Goal: Task Accomplishment & Management: Use online tool/utility

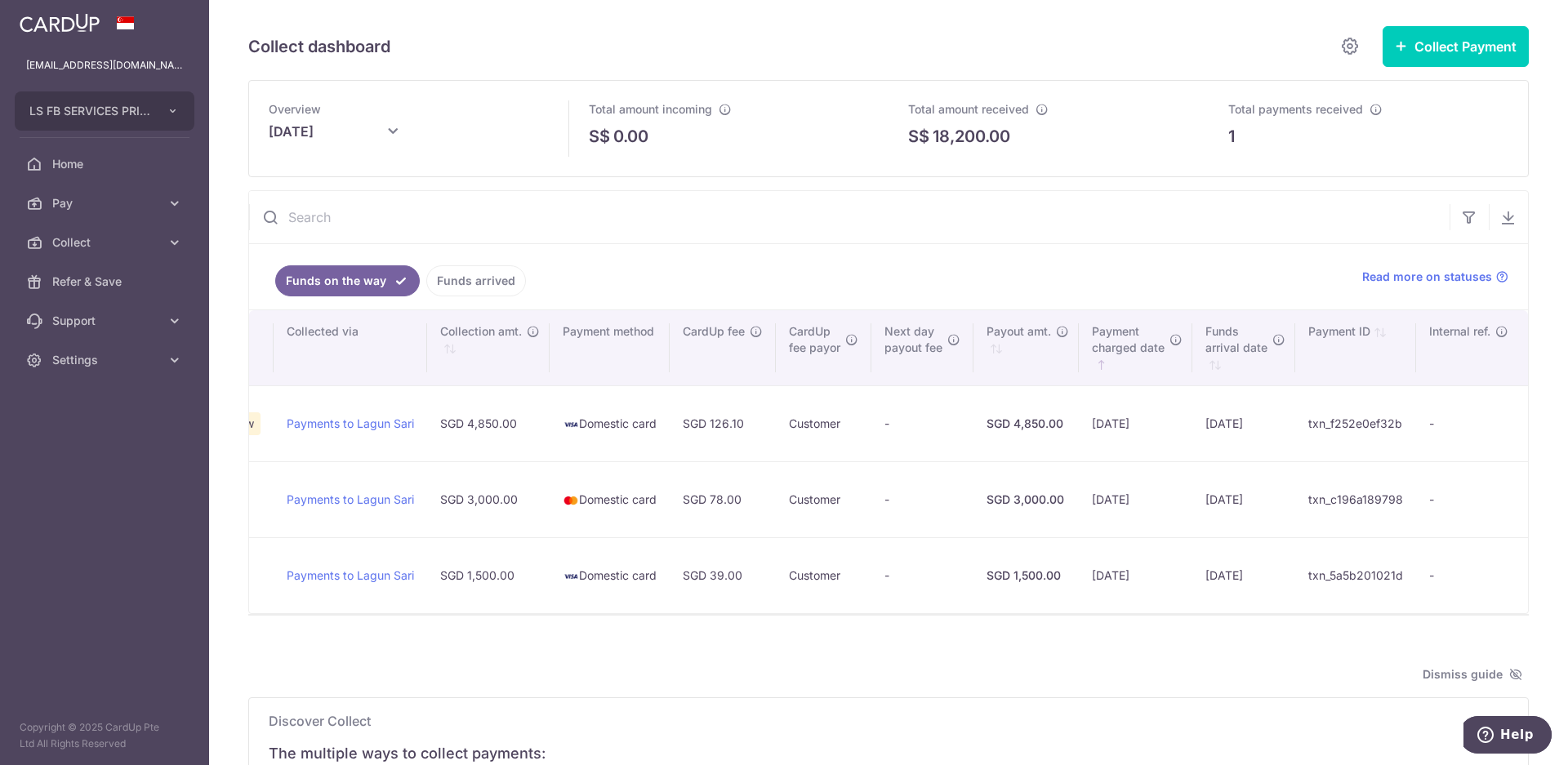
drag, startPoint x: 499, startPoint y: 207, endPoint x: 388, endPoint y: 135, distance: 132.3
click at [388, 135] on icon at bounding box center [392, 131] width 19 height 19
type input "August 2025"
click at [510, 219] on button "Done" at bounding box center [504, 226] width 41 height 22
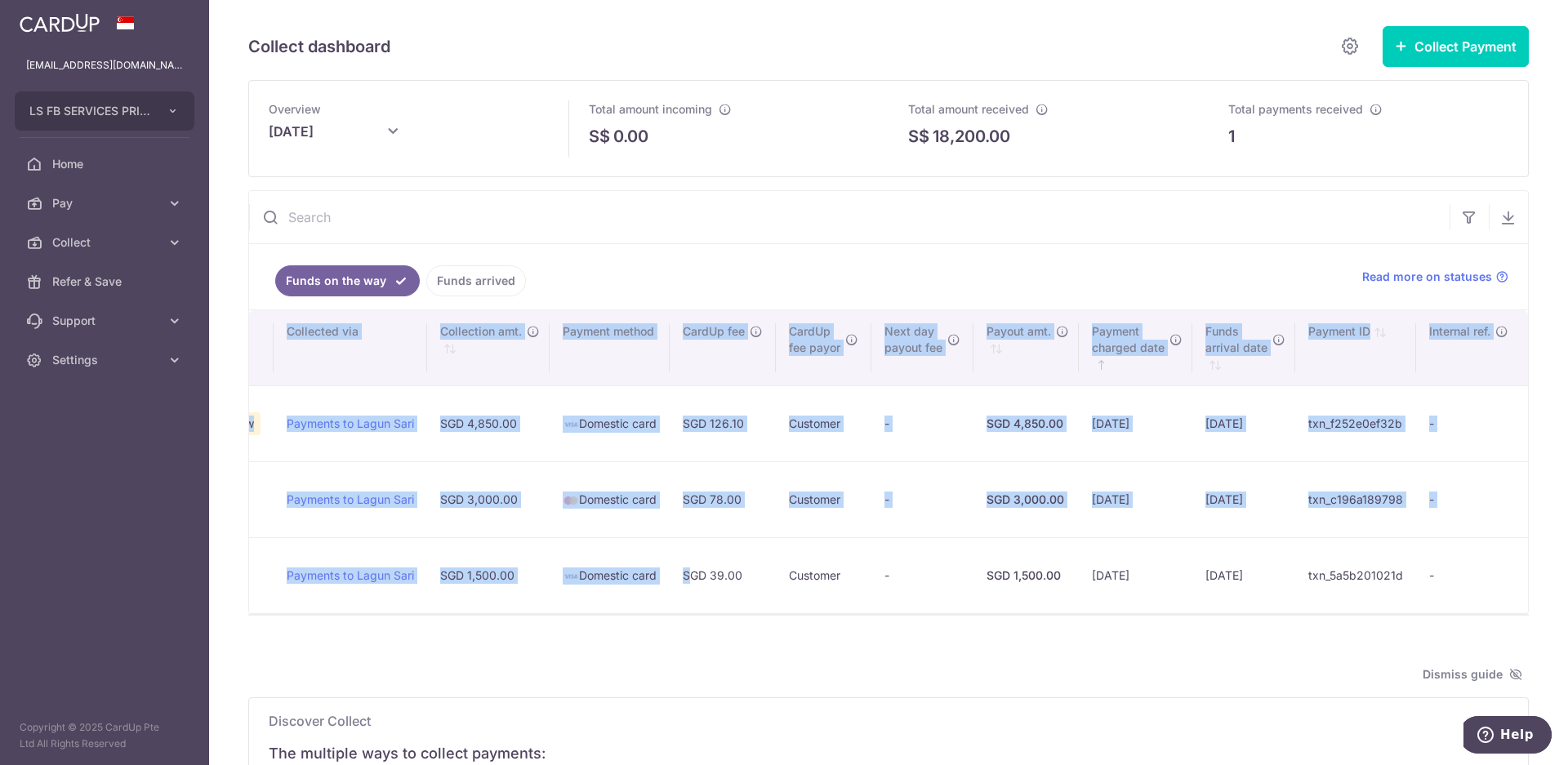
drag, startPoint x: 683, startPoint y: 613, endPoint x: 368, endPoint y: 614, distance: 315.0
click at [368, 613] on div "Search: Customer name Payor details Payment ref. Processing status Collected vi…" at bounding box center [888, 461] width 1279 height 303
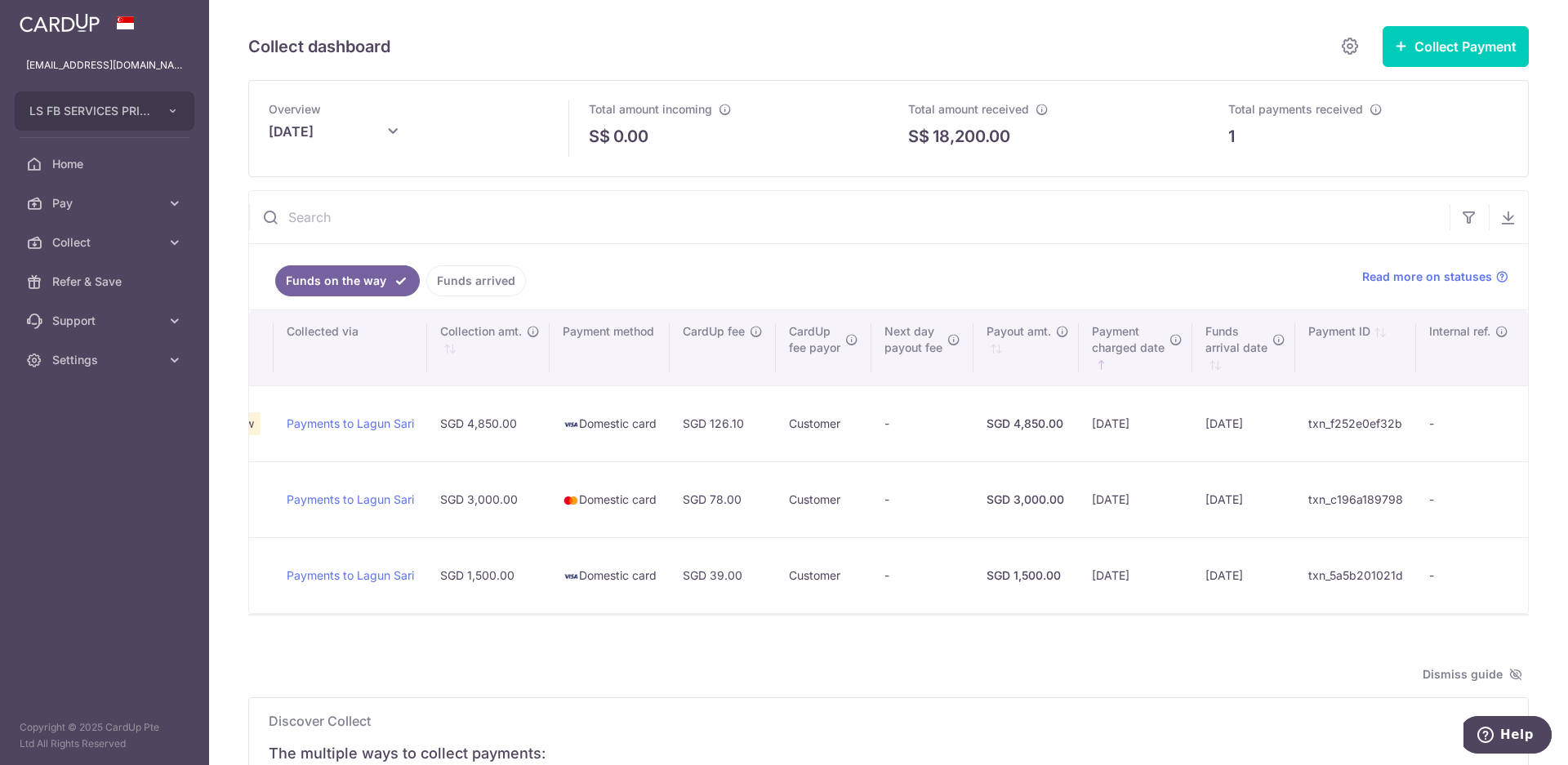
click at [417, 616] on div at bounding box center [888, 615] width 1280 height 2
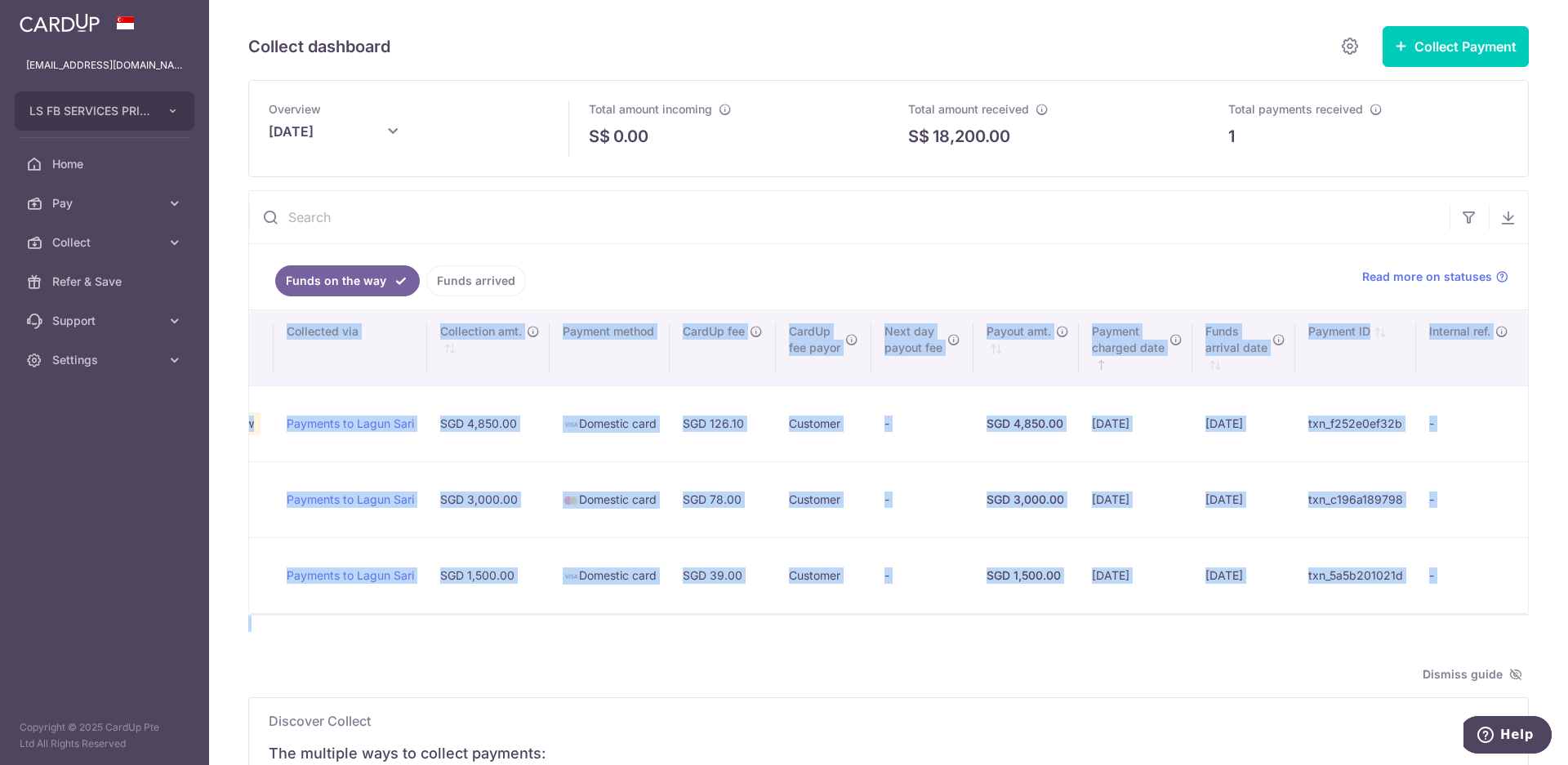
drag, startPoint x: 688, startPoint y: 618, endPoint x: 675, endPoint y: 614, distance: 13.6
click at [585, 621] on div "Overview August 2025 Total amount incoming S$ 0.00 Total amount received S$ 18,…" at bounding box center [888, 613] width 1280 height 1066
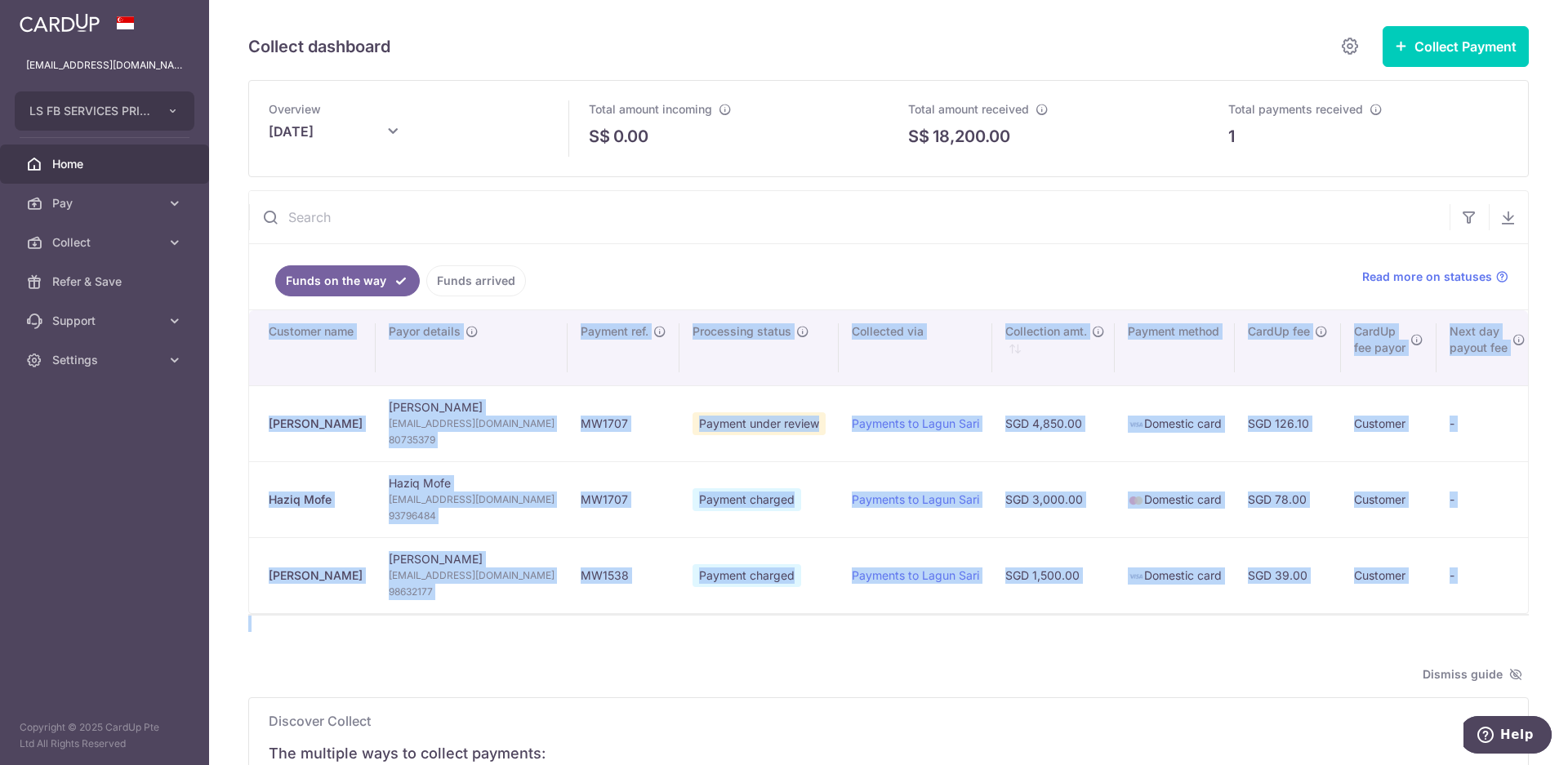
click at [66, 169] on span "Home" at bounding box center [106, 164] width 108 height 16
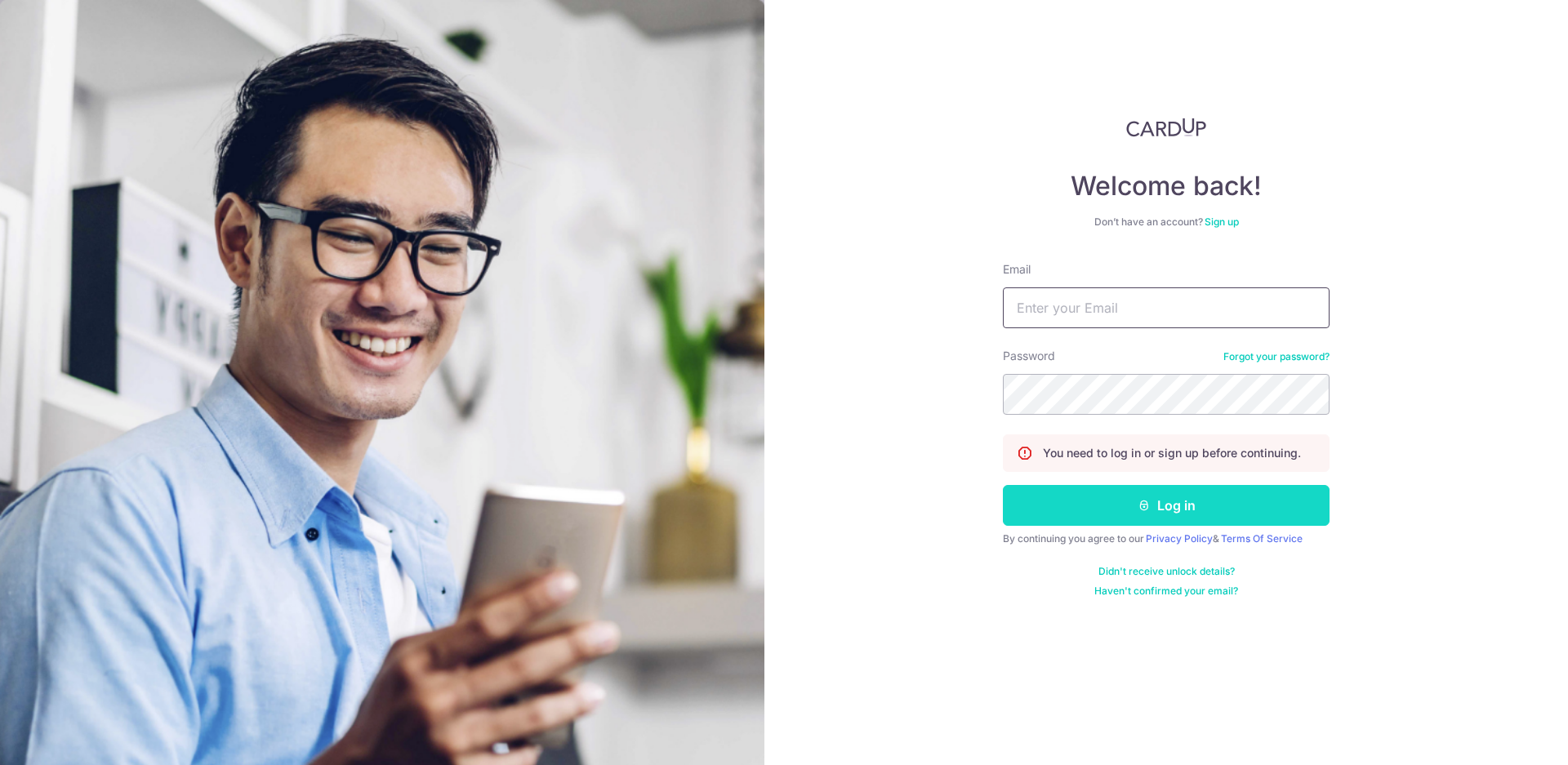
type input "[EMAIL_ADDRESS][DOMAIN_NAME]"
click at [1130, 510] on button "Log in" at bounding box center [1166, 505] width 326 height 40
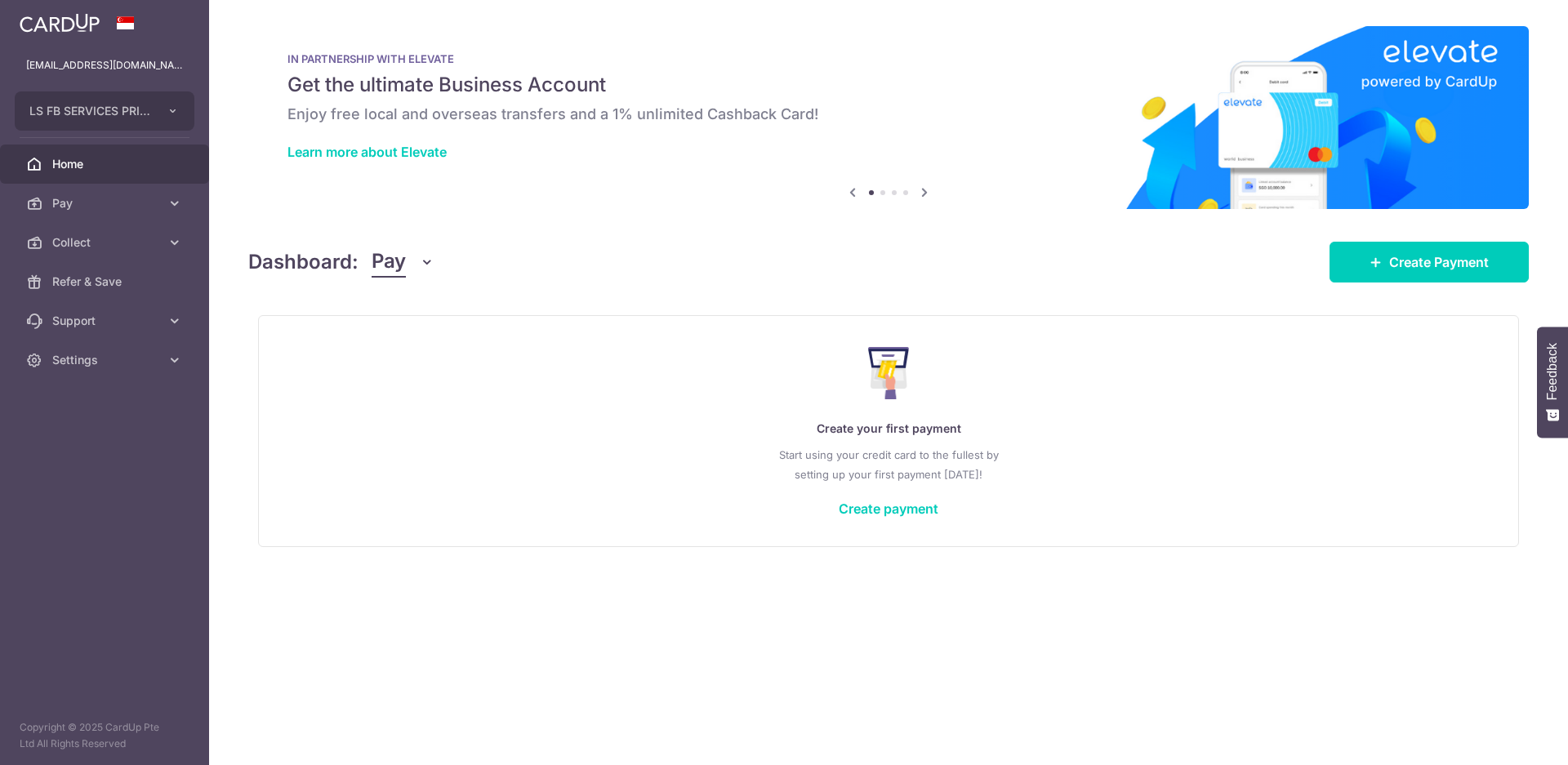
click at [396, 264] on span "Pay" at bounding box center [388, 261] width 35 height 31
click at [432, 348] on link "Collect" at bounding box center [456, 347] width 170 height 39
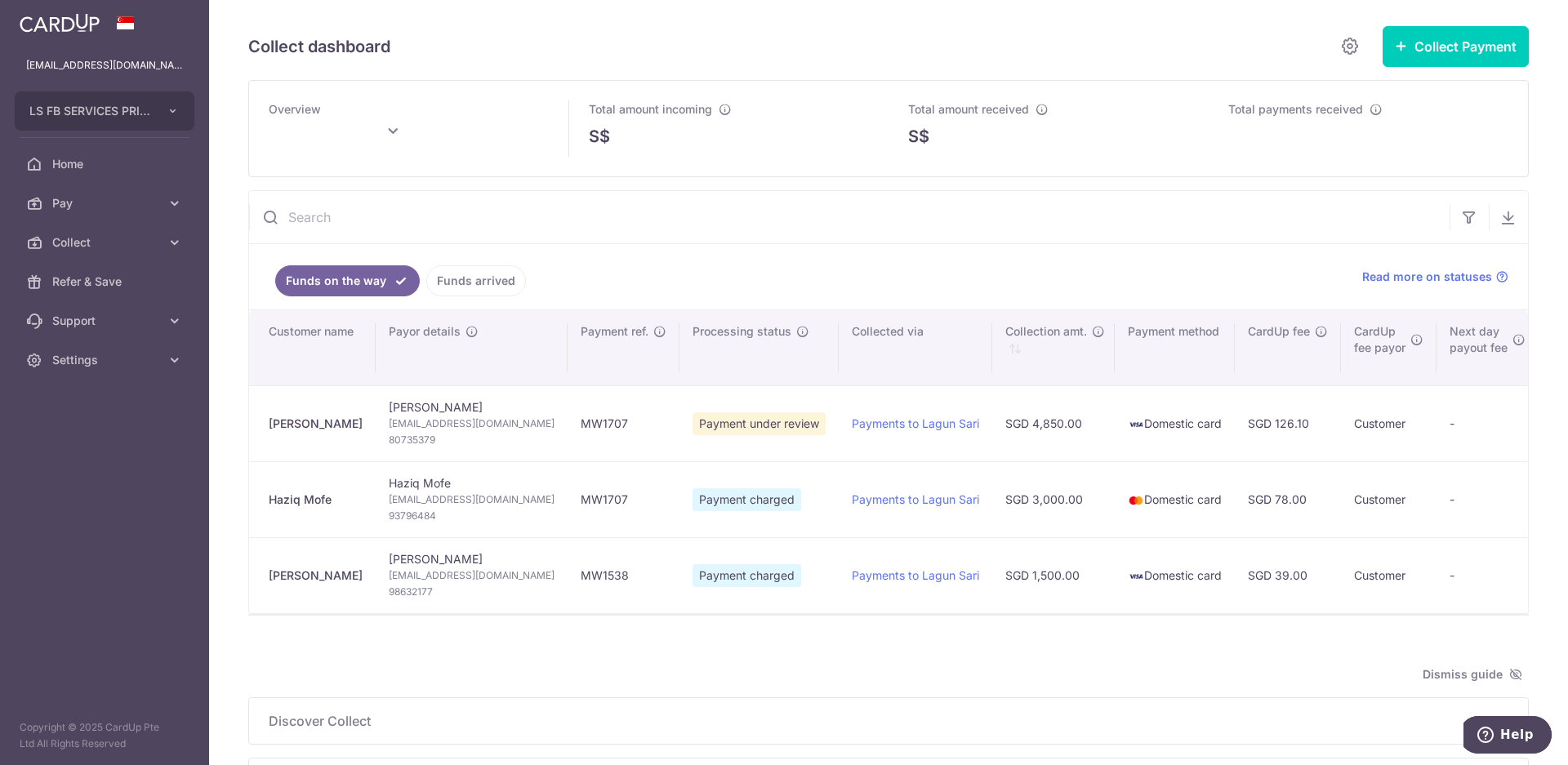
type input "[DATE]"
